Goal: Task Accomplishment & Management: Manage account settings

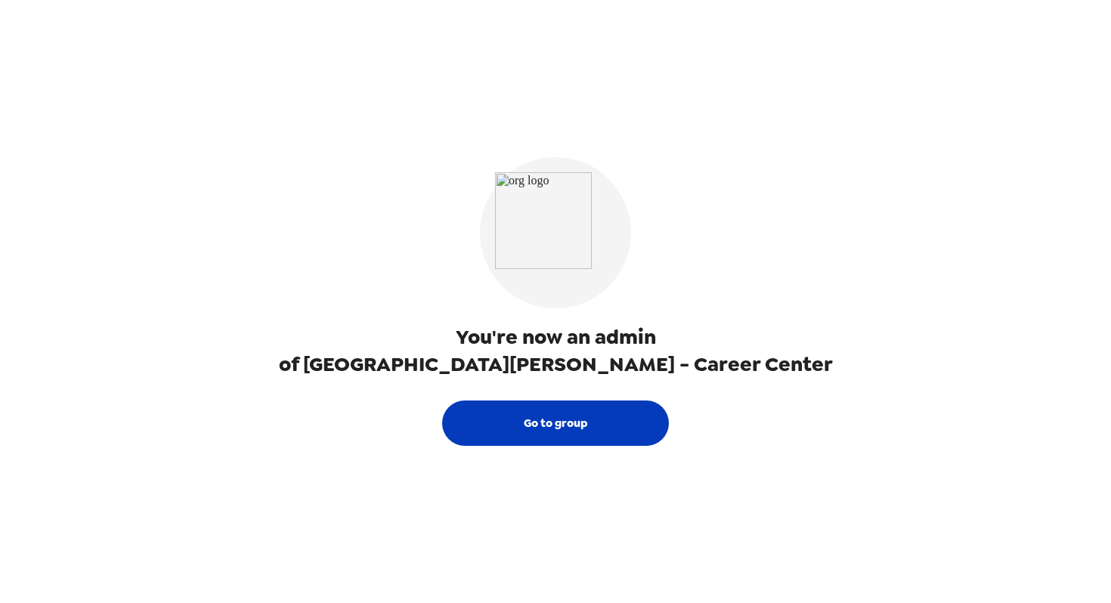
click at [577, 433] on button "Go to group" at bounding box center [555, 422] width 227 height 45
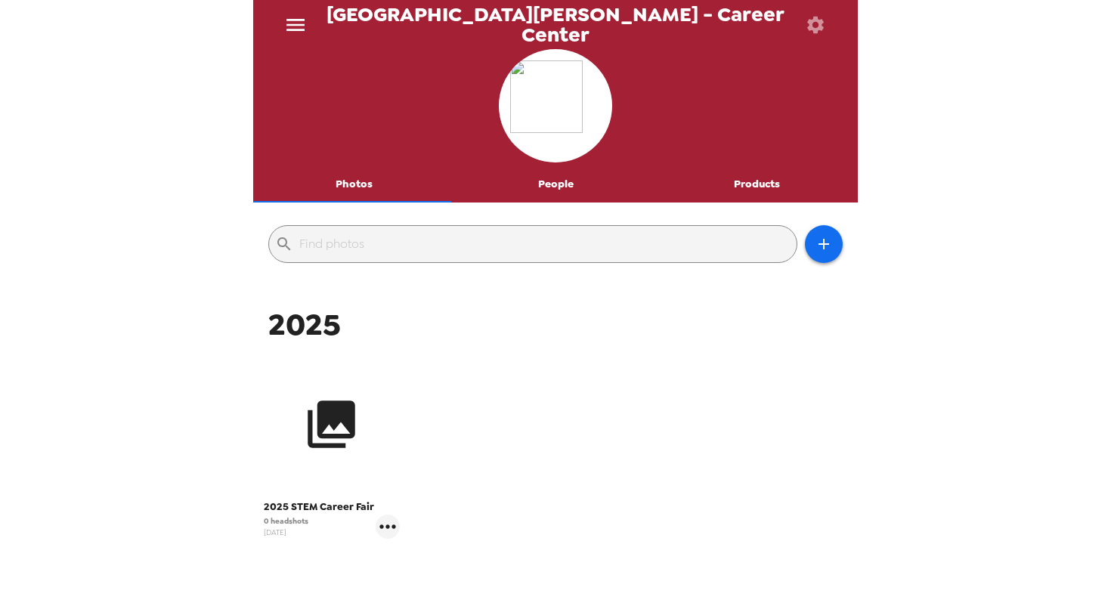
click at [326, 457] on button "button" at bounding box center [332, 424] width 136 height 136
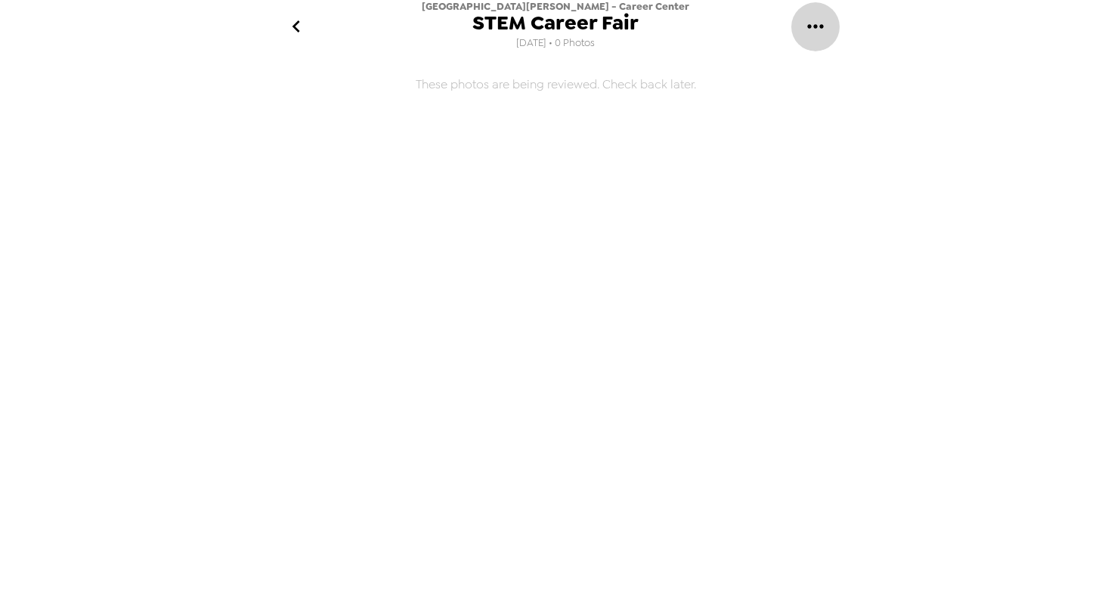
click at [814, 29] on icon "gallery menu" at bounding box center [815, 26] width 24 height 24
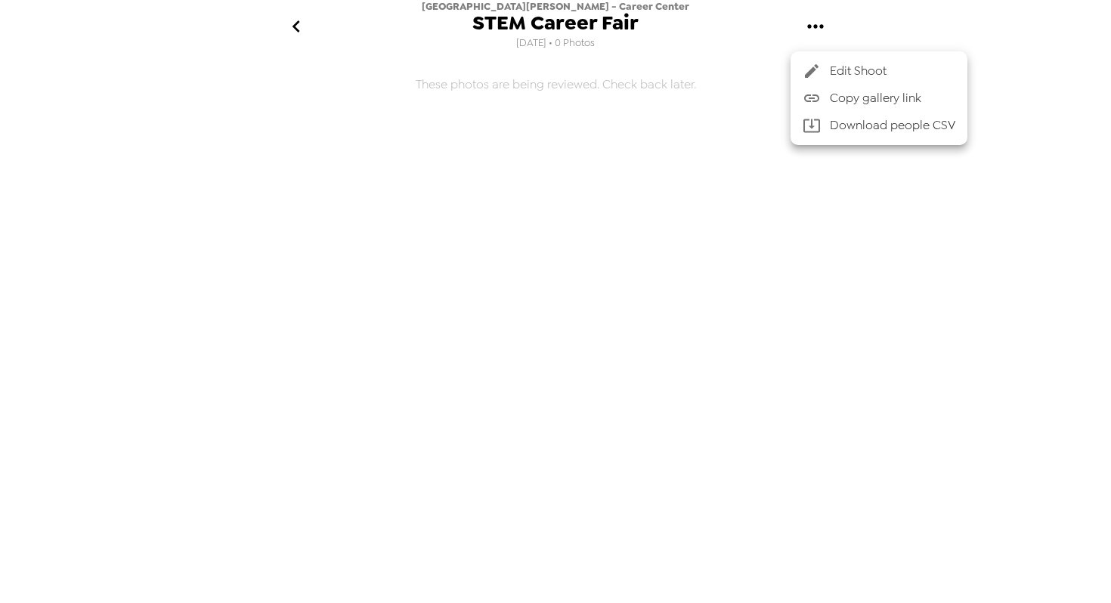
click at [834, 63] on span "Edit Shoot" at bounding box center [892, 71] width 125 height 18
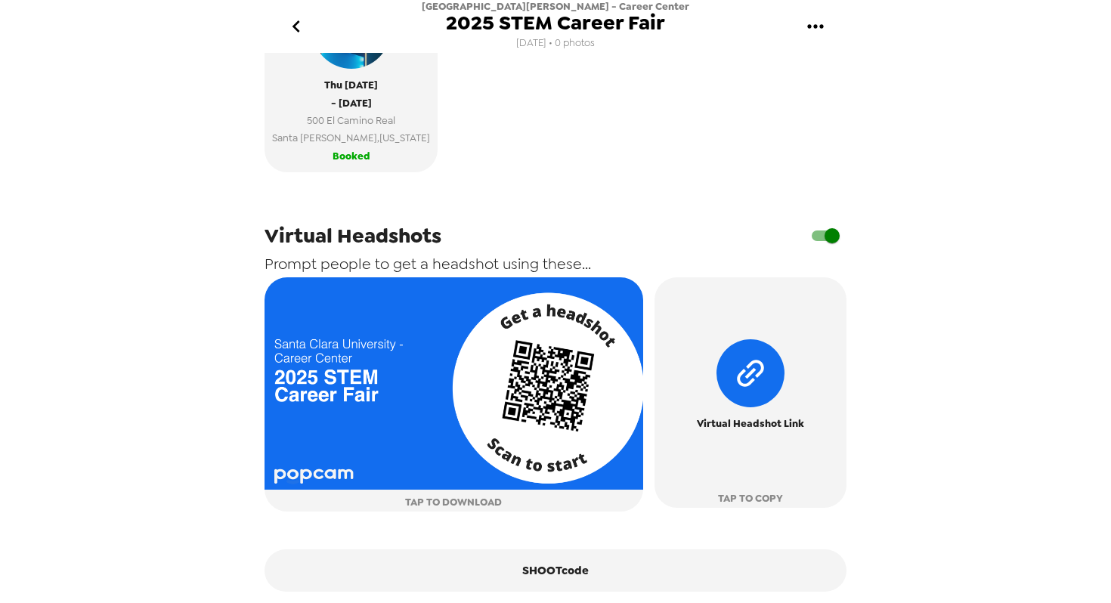
scroll to position [487, 0]
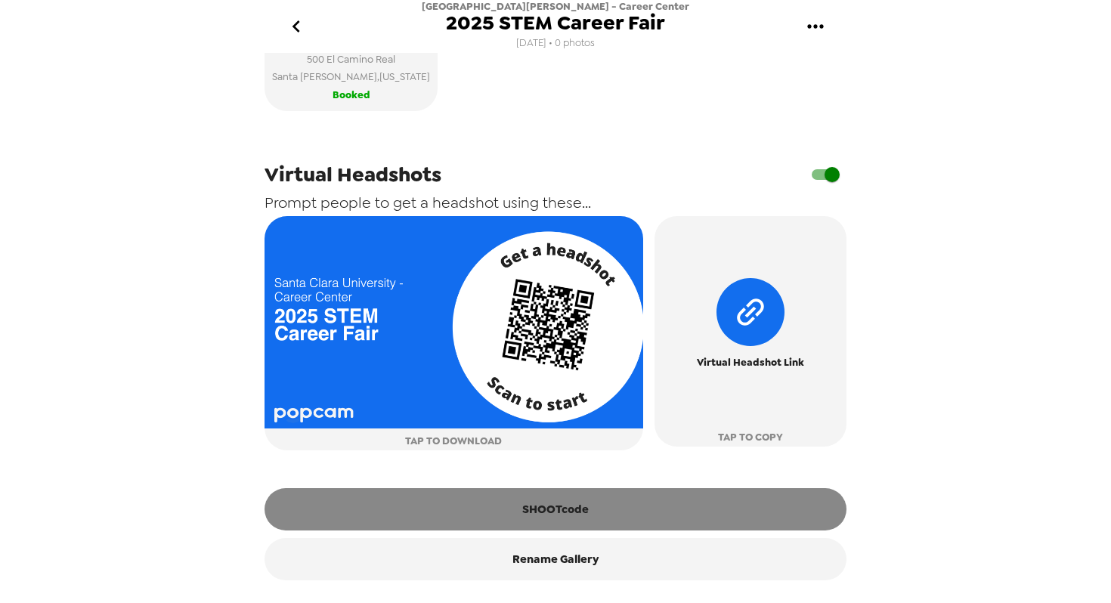
click at [602, 502] on button "SHOOTcode" at bounding box center [555, 509] width 582 height 42
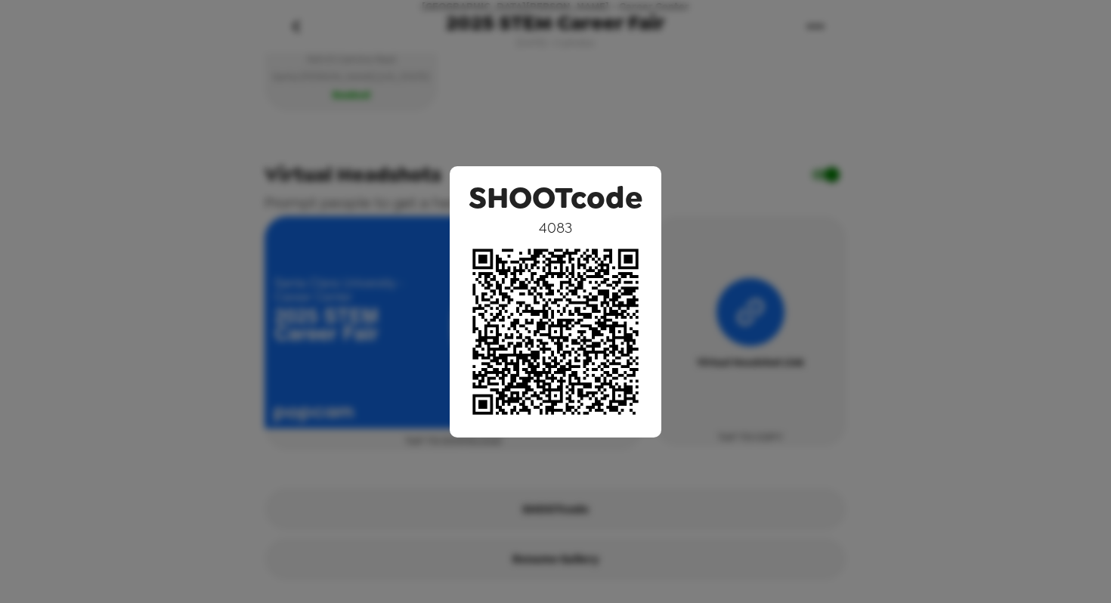
click at [972, 366] on div "SHOOTcode 4083" at bounding box center [555, 301] width 1111 height 603
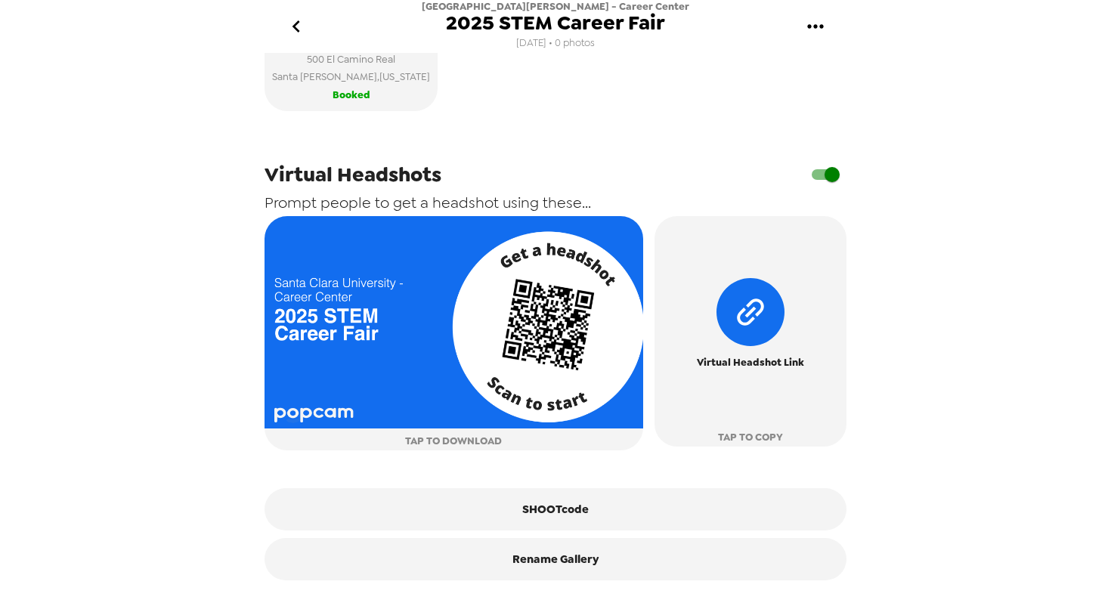
click at [904, 479] on div "[GEOGRAPHIC_DATA][PERSON_NAME] - Career Center 2025 STEM Career Fair [DATE] • 0…" at bounding box center [555, 301] width 1111 height 603
